Goal: Task Accomplishment & Management: Complete application form

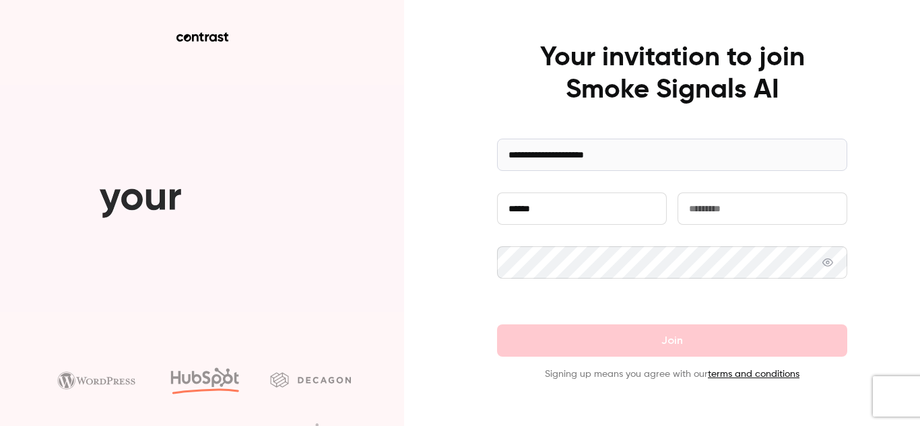
click at [710, 207] on input "text" at bounding box center [762, 209] width 170 height 32
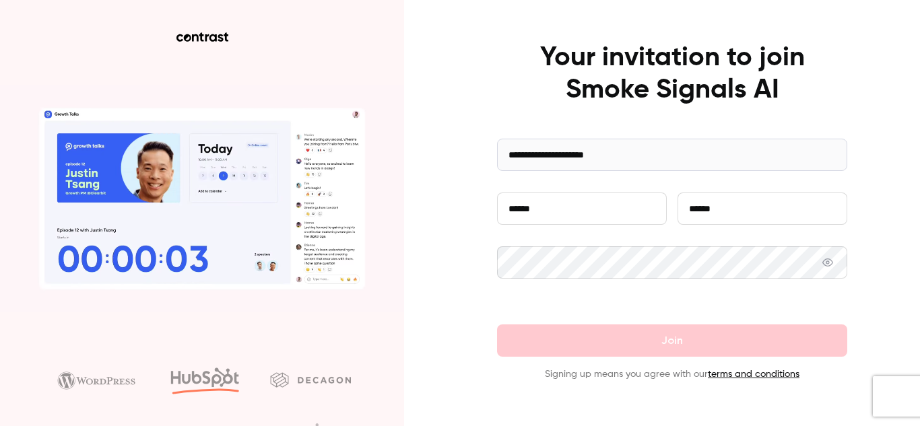
type input "******"
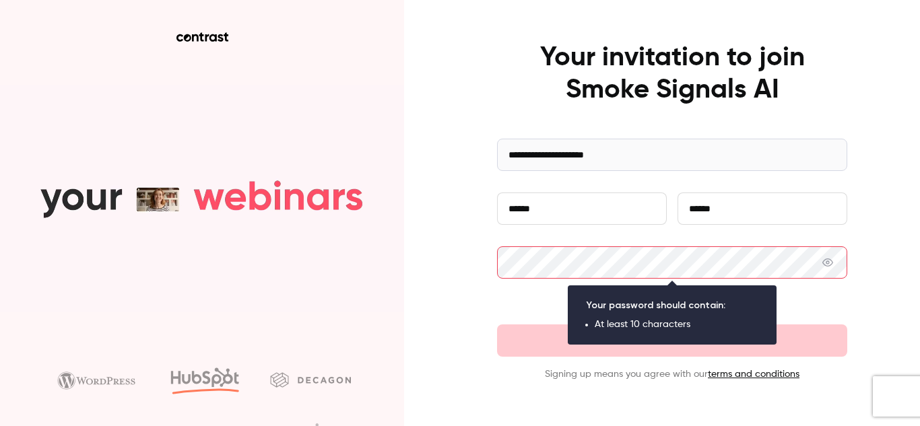
click at [497, 324] on button "Join" at bounding box center [672, 340] width 350 height 32
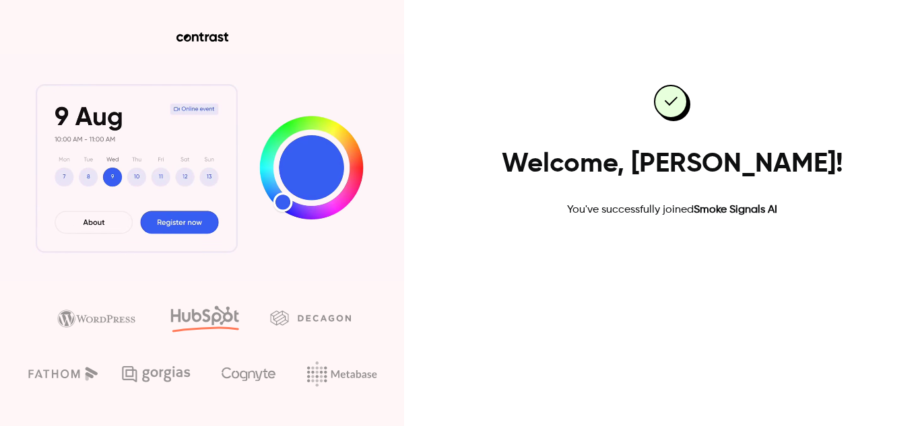
click at [672, 263] on link "Go to dashboard" at bounding box center [672, 261] width 114 height 32
